Goal: Information Seeking & Learning: Learn about a topic

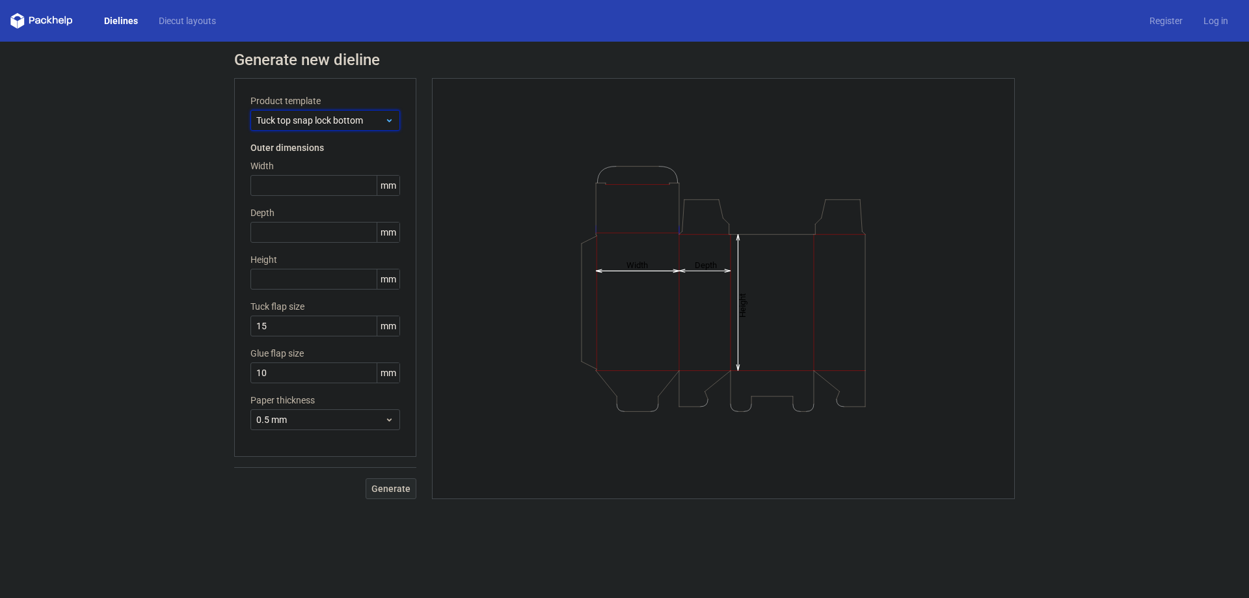
click at [338, 121] on span "Tuck top snap lock bottom" at bounding box center [320, 120] width 128 height 13
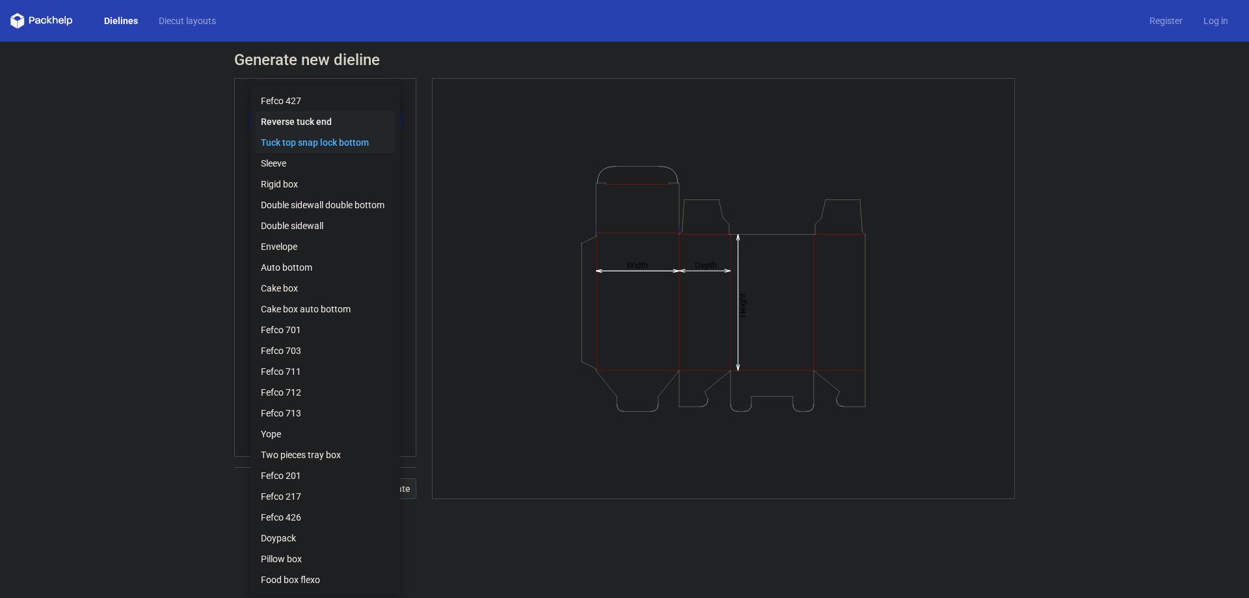
click at [308, 118] on div "Reverse tuck end" at bounding box center [325, 121] width 139 height 21
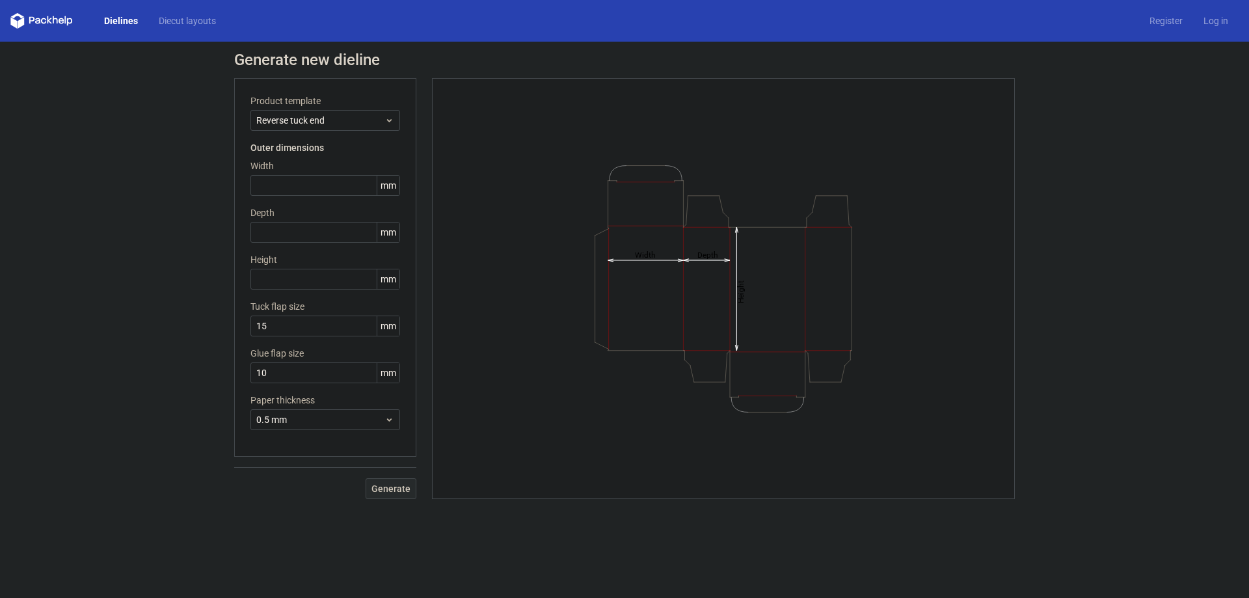
click at [317, 102] on label "Product template" at bounding box center [325, 100] width 150 height 13
click at [315, 122] on span "Reverse tuck end" at bounding box center [320, 120] width 128 height 13
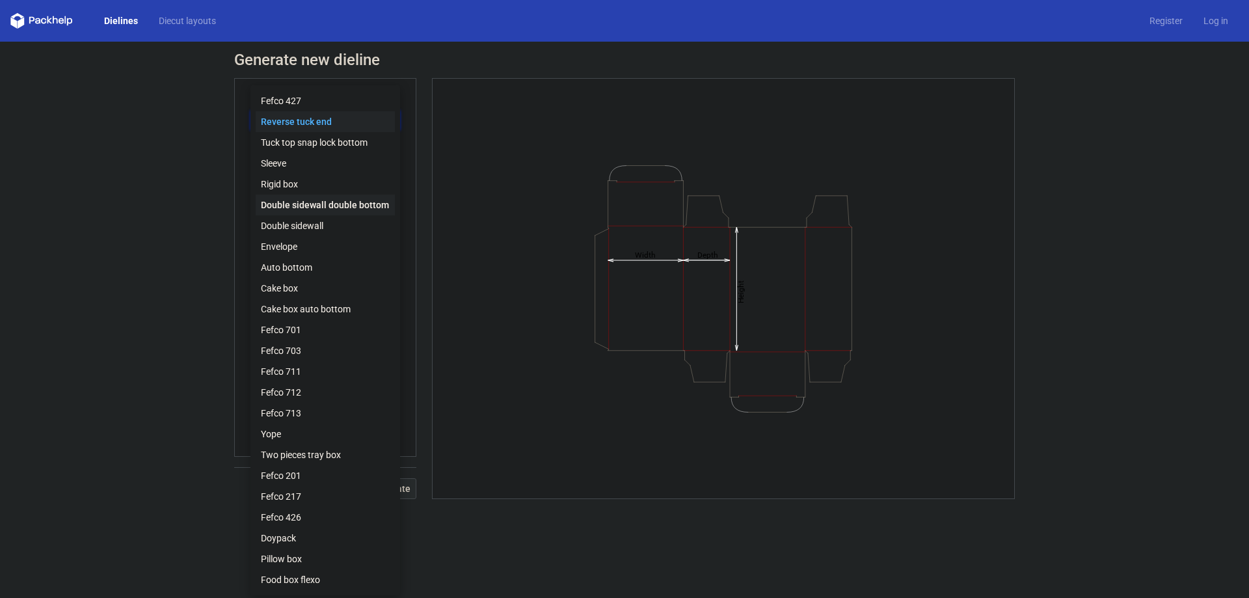
click at [295, 198] on div "Double sidewall double bottom" at bounding box center [325, 204] width 139 height 21
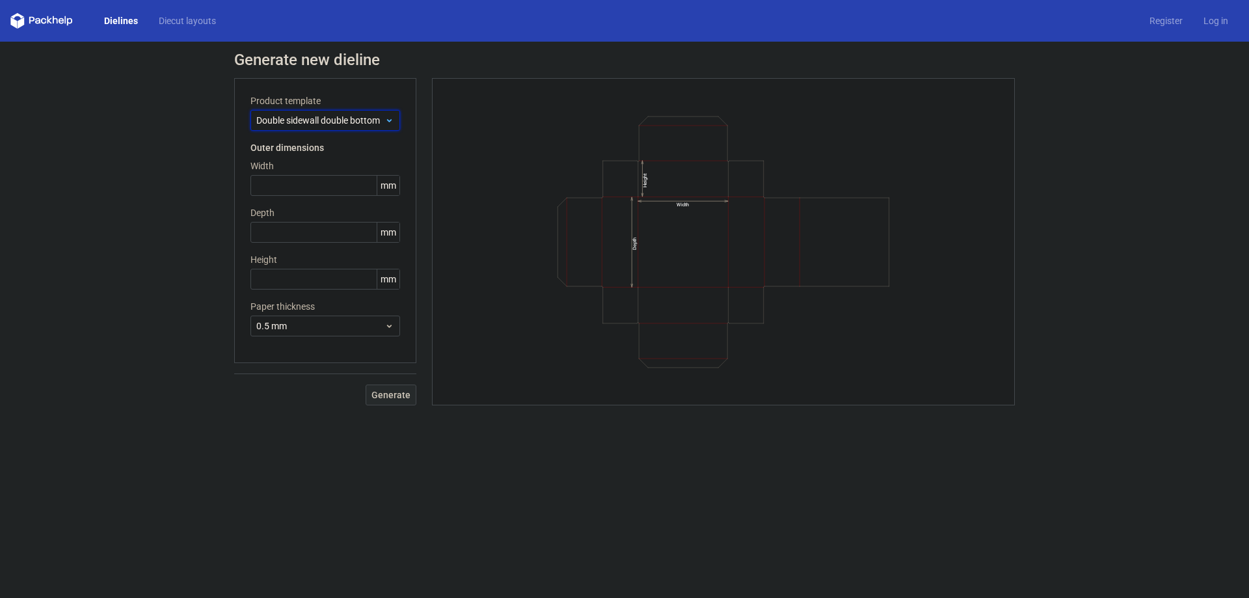
click at [314, 122] on span "Double sidewall double bottom" at bounding box center [320, 120] width 128 height 13
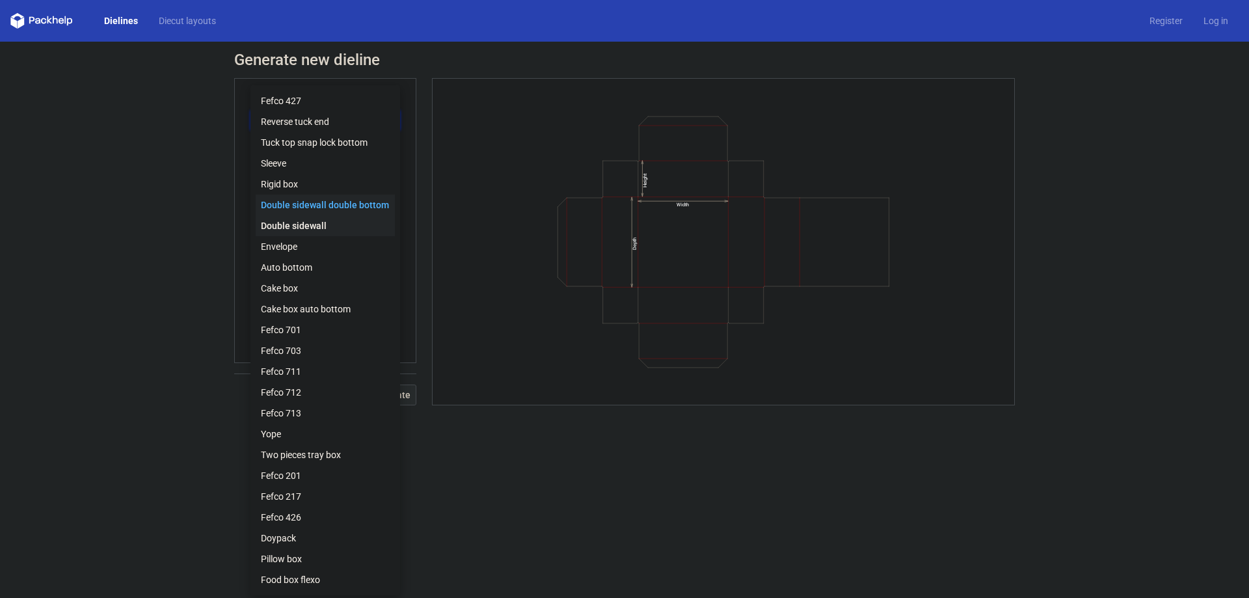
click at [296, 232] on div "Double sidewall" at bounding box center [325, 225] width 139 height 21
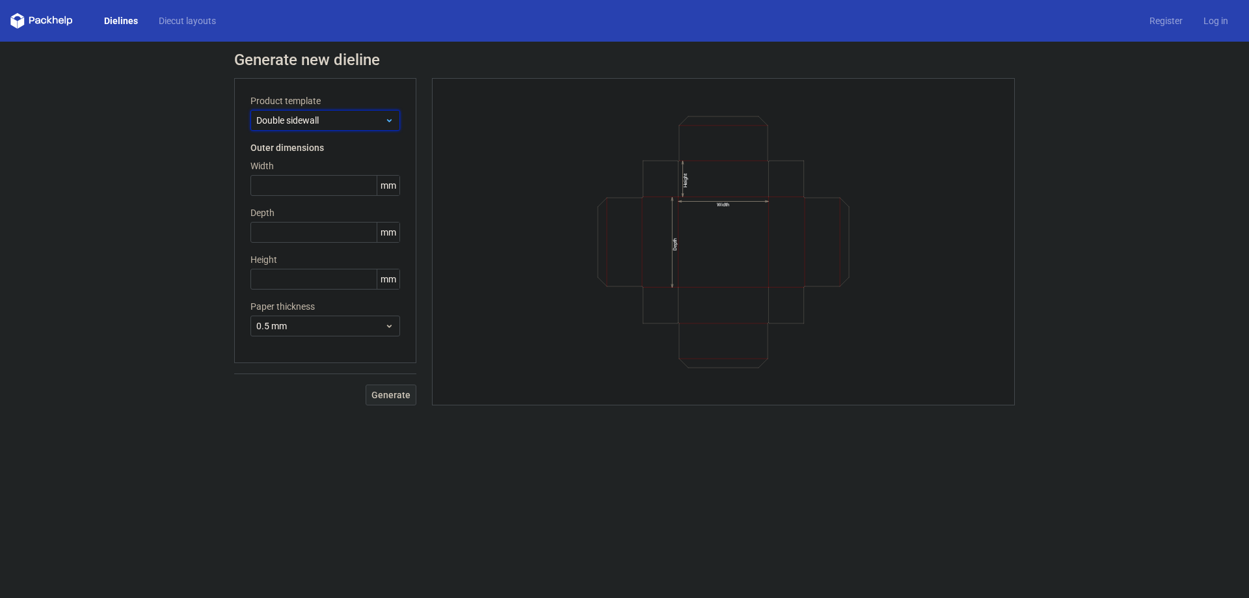
click at [324, 125] on span "Double sidewall" at bounding box center [320, 120] width 128 height 13
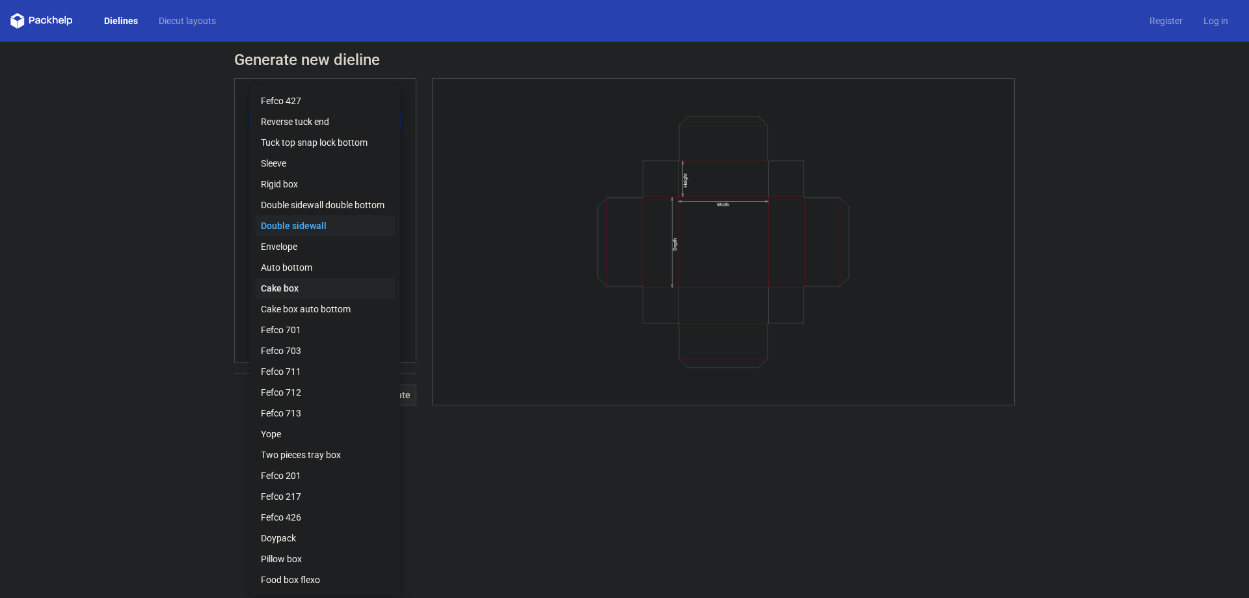
click at [323, 283] on div "Cake box" at bounding box center [325, 288] width 139 height 21
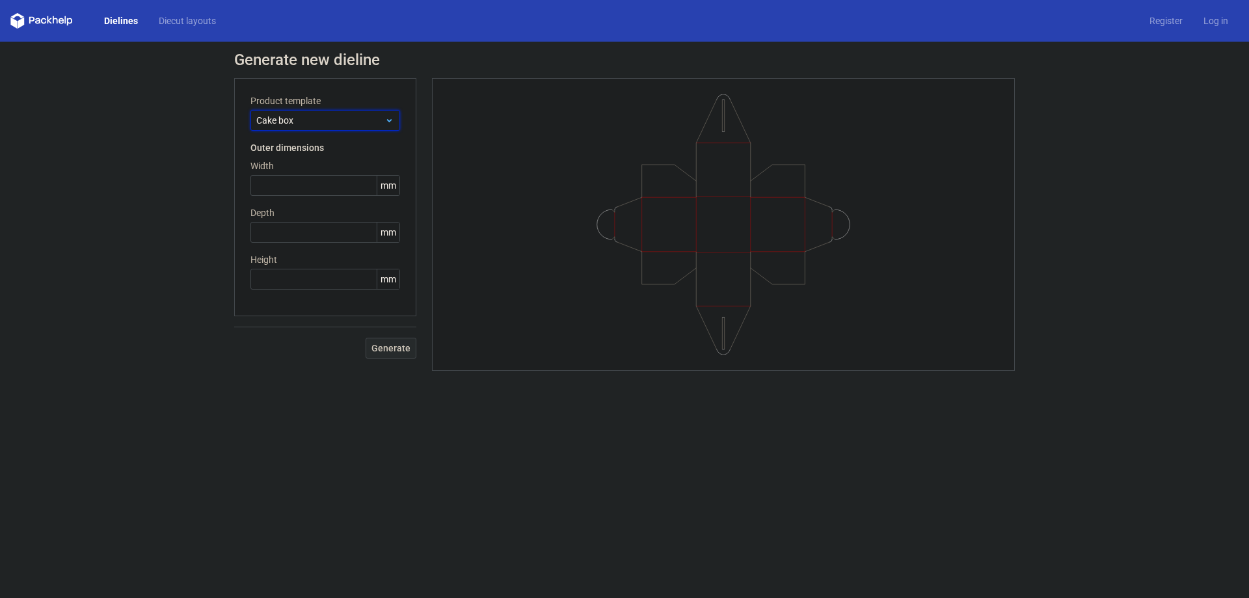
click at [356, 115] on span "Cake box" at bounding box center [320, 120] width 128 height 13
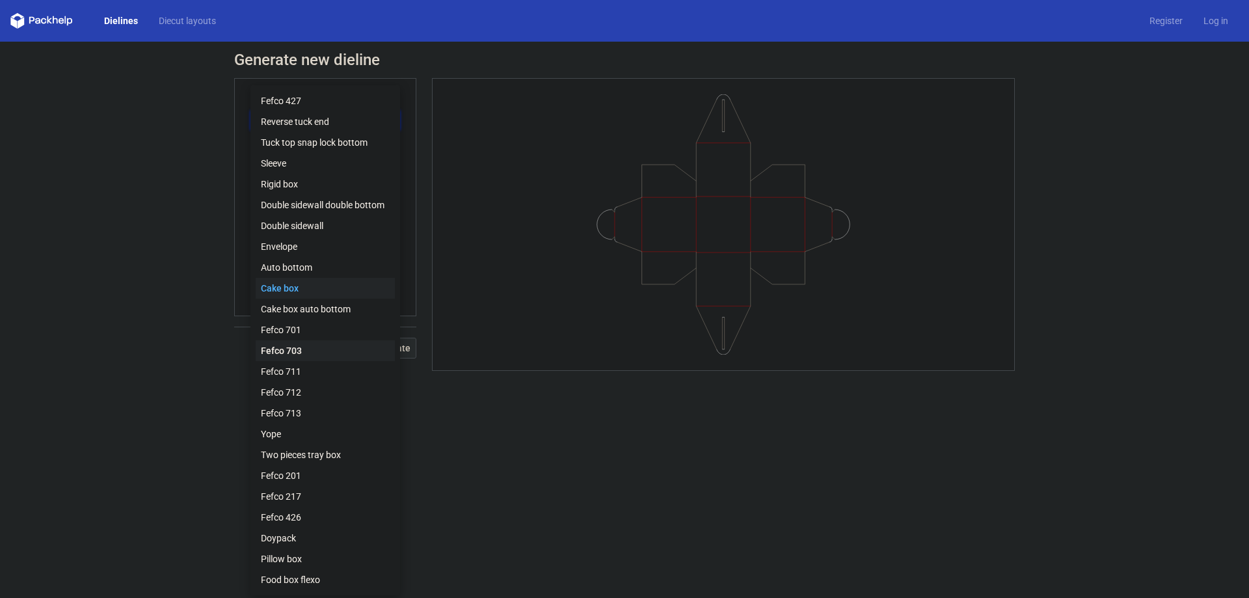
click at [293, 340] on div "Fefco 703" at bounding box center [325, 350] width 139 height 21
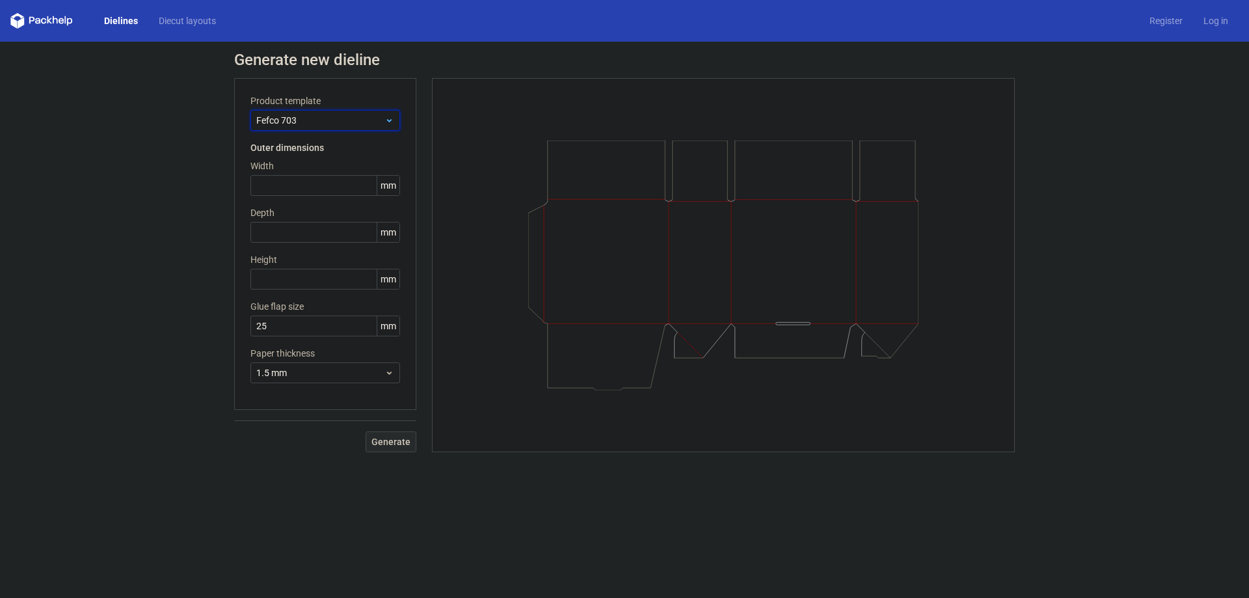
click at [326, 120] on span "Fefco 703" at bounding box center [320, 120] width 128 height 13
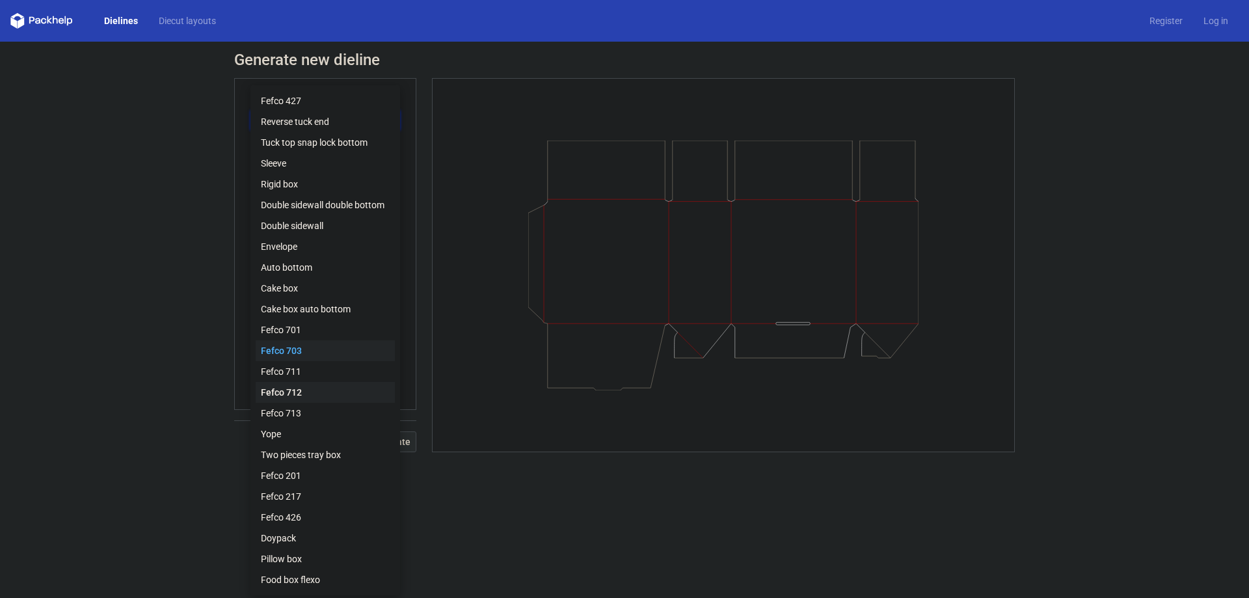
click at [315, 383] on div "Fefco 712" at bounding box center [325, 392] width 139 height 21
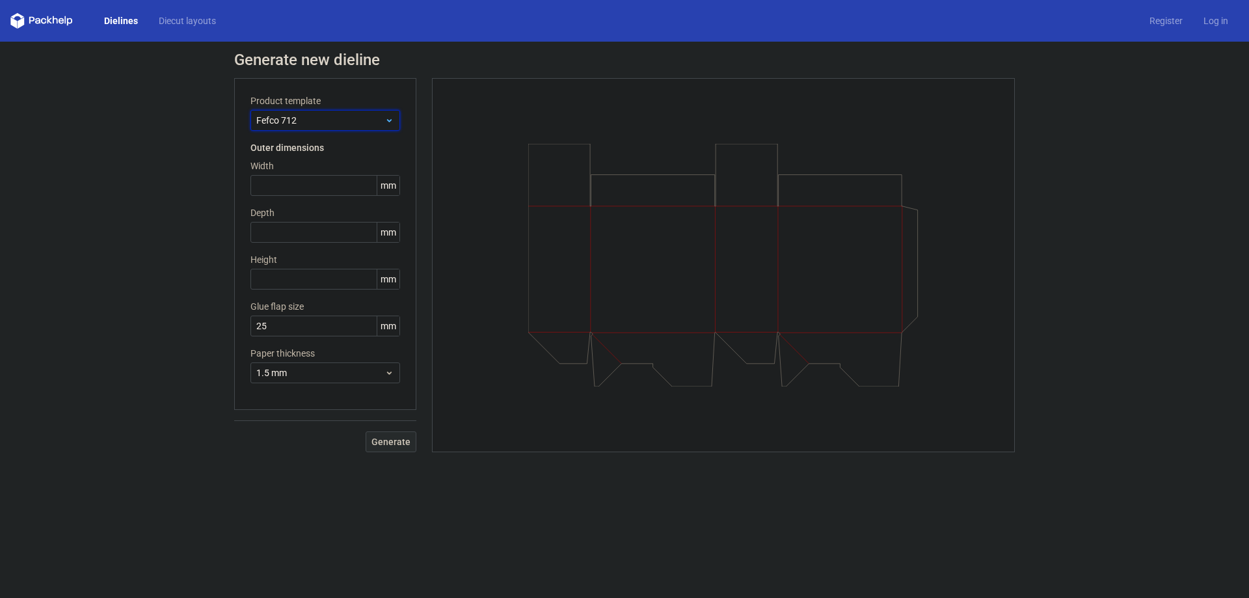
click at [357, 127] on div "Fefco 712" at bounding box center [325, 120] width 150 height 21
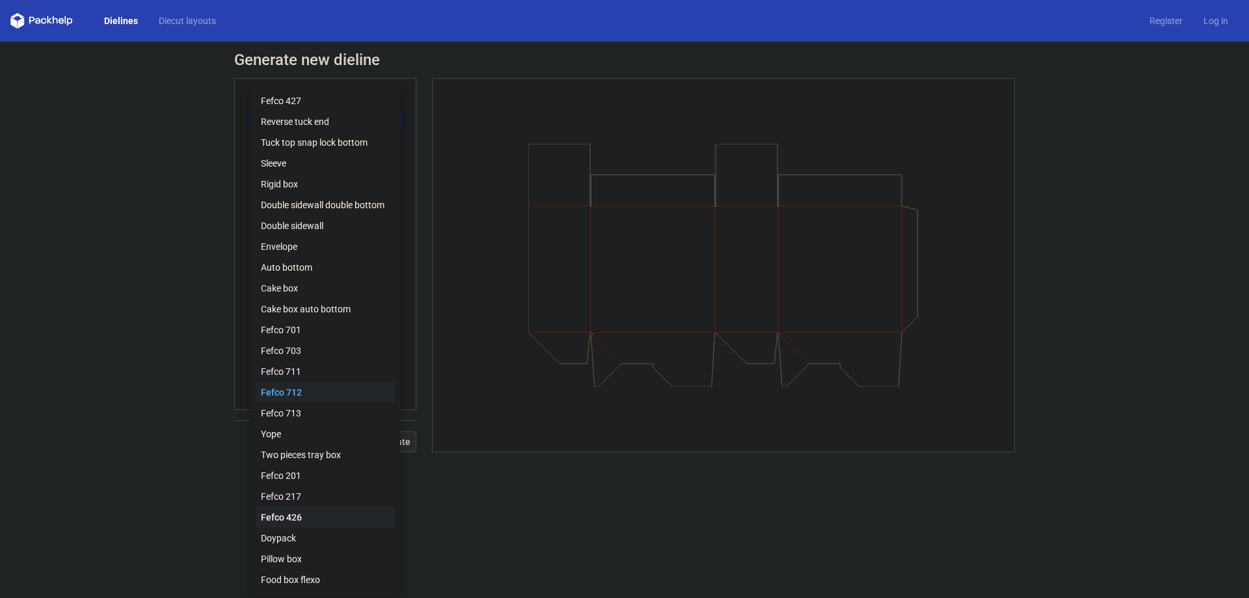
click at [291, 516] on div "Fefco 426" at bounding box center [325, 517] width 139 height 21
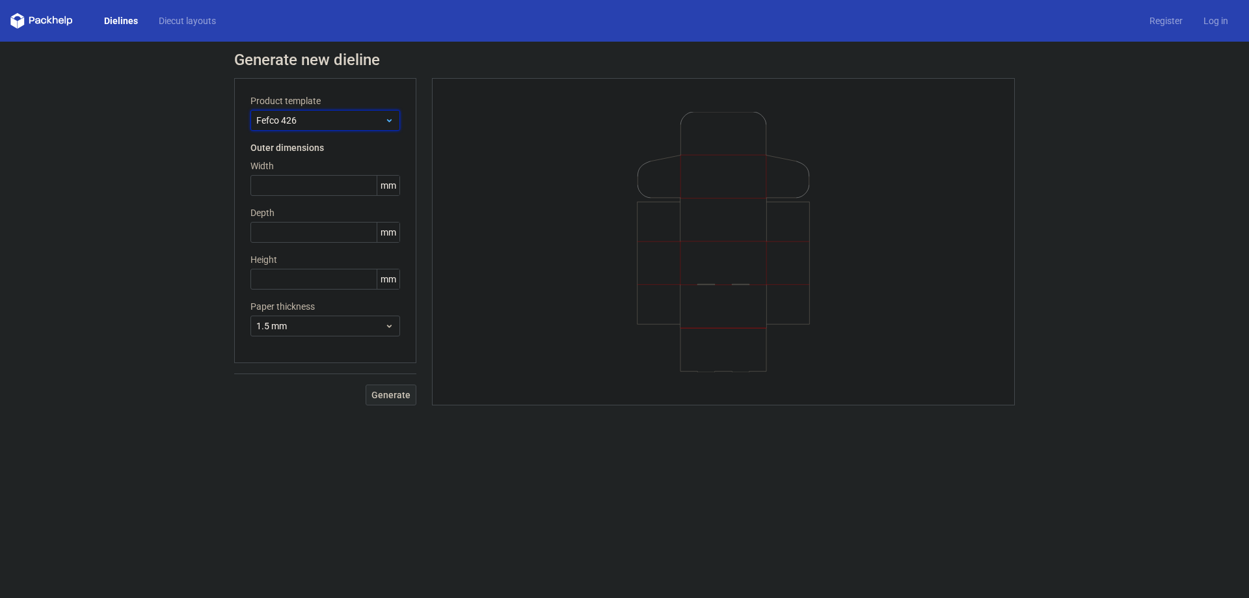
click at [347, 117] on span "Fefco 426" at bounding box center [320, 120] width 128 height 13
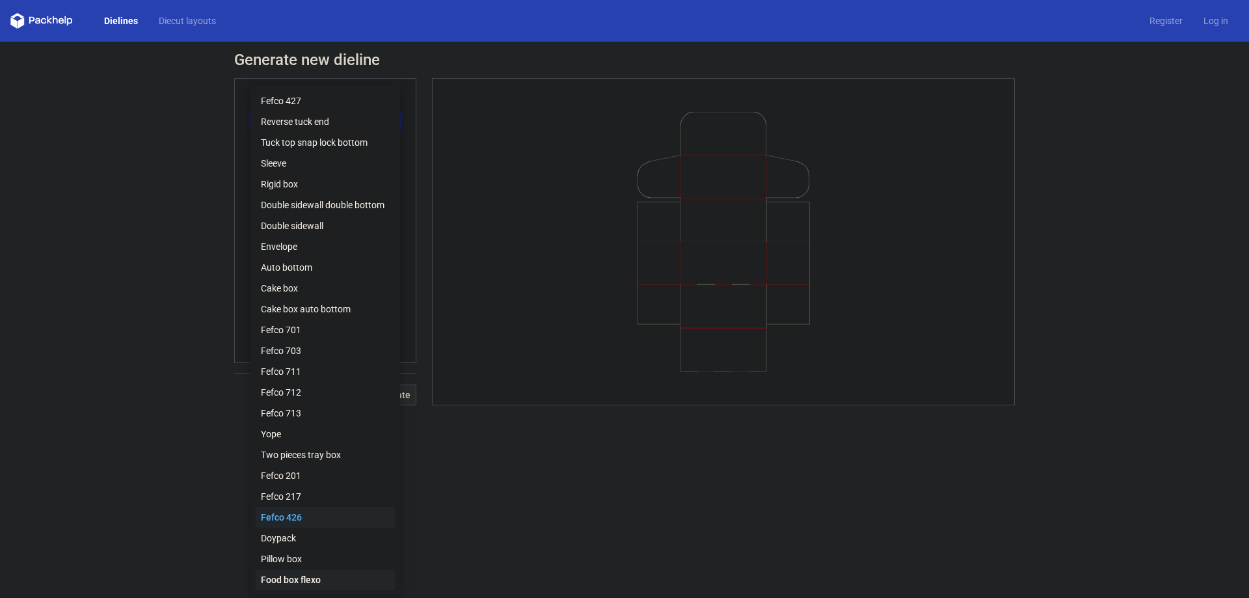
click at [312, 574] on div "Food box flexo" at bounding box center [325, 579] width 139 height 21
